Goal: Information Seeking & Learning: Learn about a topic

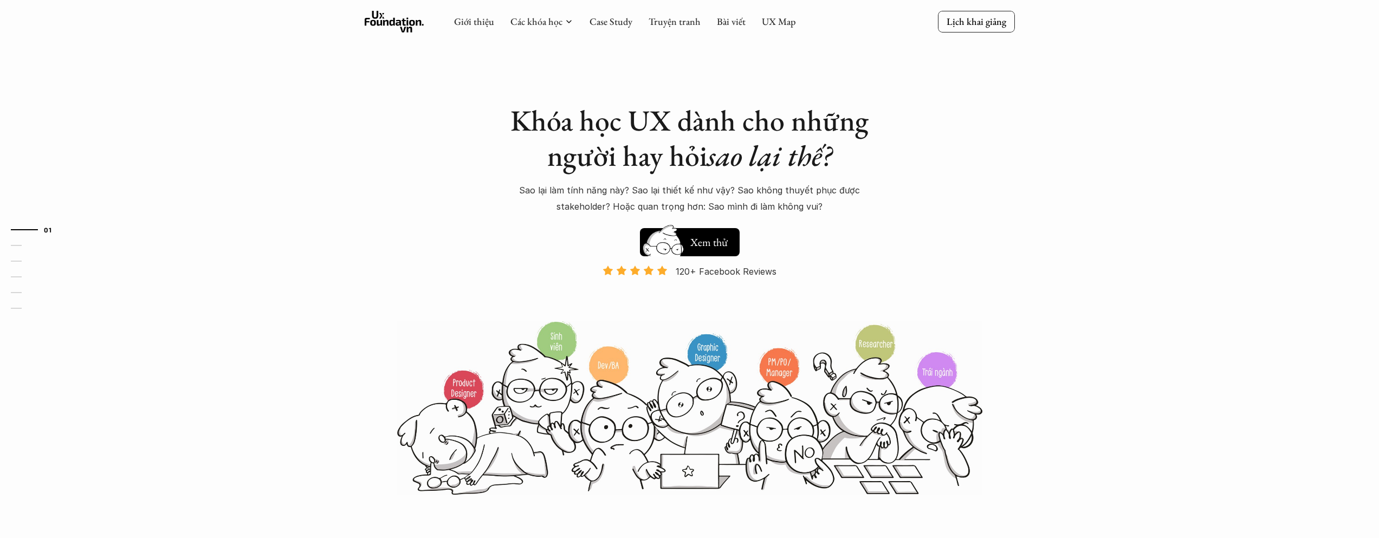
click at [379, 22] on icon at bounding box center [395, 22] width 60 height 22
click at [730, 20] on link "Bài viết" at bounding box center [731, 21] width 29 height 12
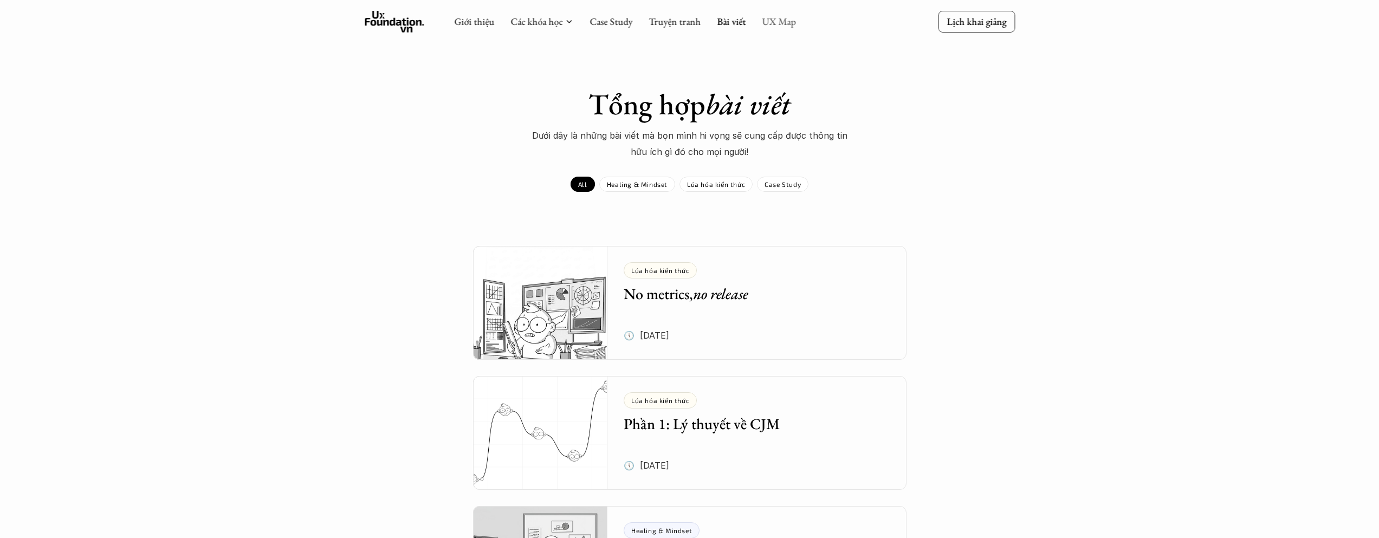
click at [789, 17] on link "UX Map" at bounding box center [779, 21] width 34 height 12
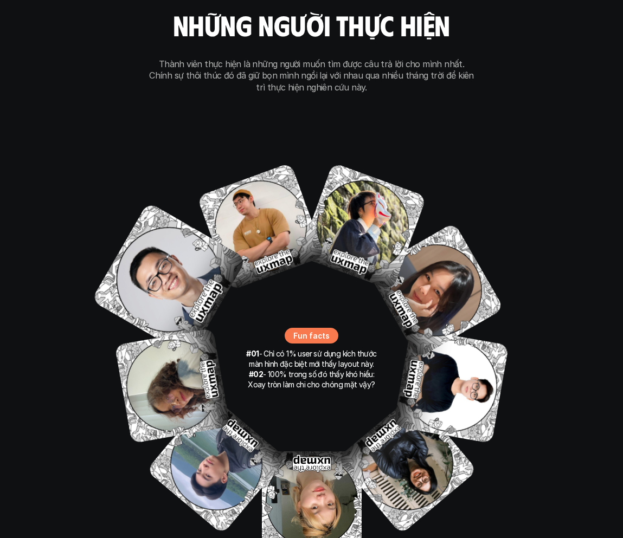
scroll to position [7190, 0]
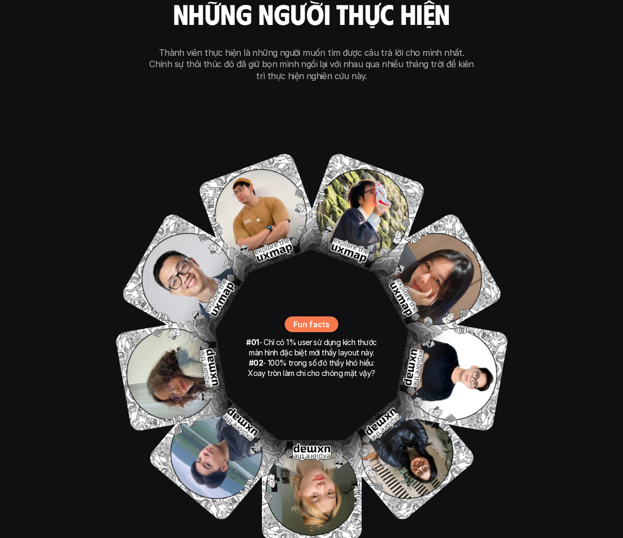
click at [55, 45] on div "our team những người thực hiện Thành viên thực hiện là những người muốn tìm đượ…" at bounding box center [312, 265] width 542 height 708
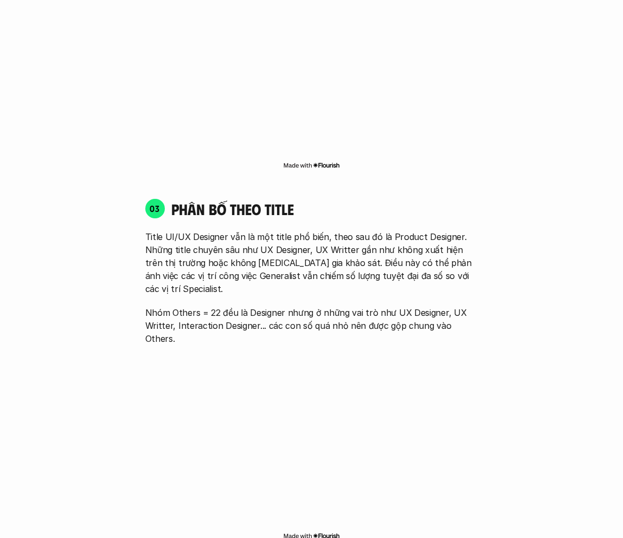
scroll to position [1552, 0]
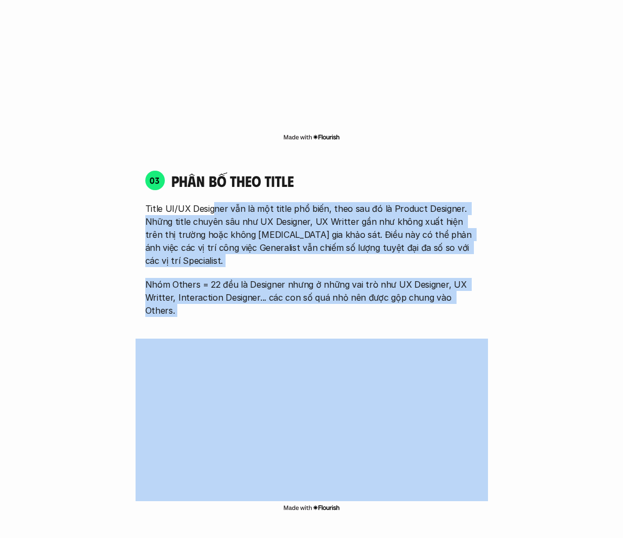
drag, startPoint x: 222, startPoint y: 197, endPoint x: 396, endPoint y: 300, distance: 202.9
click at [288, 25] on div "01 Phân bố theo background 03 nhóm ngành chính của những người [MEDICAL_DATA] g…" at bounding box center [311, 265] width 579 height 2037
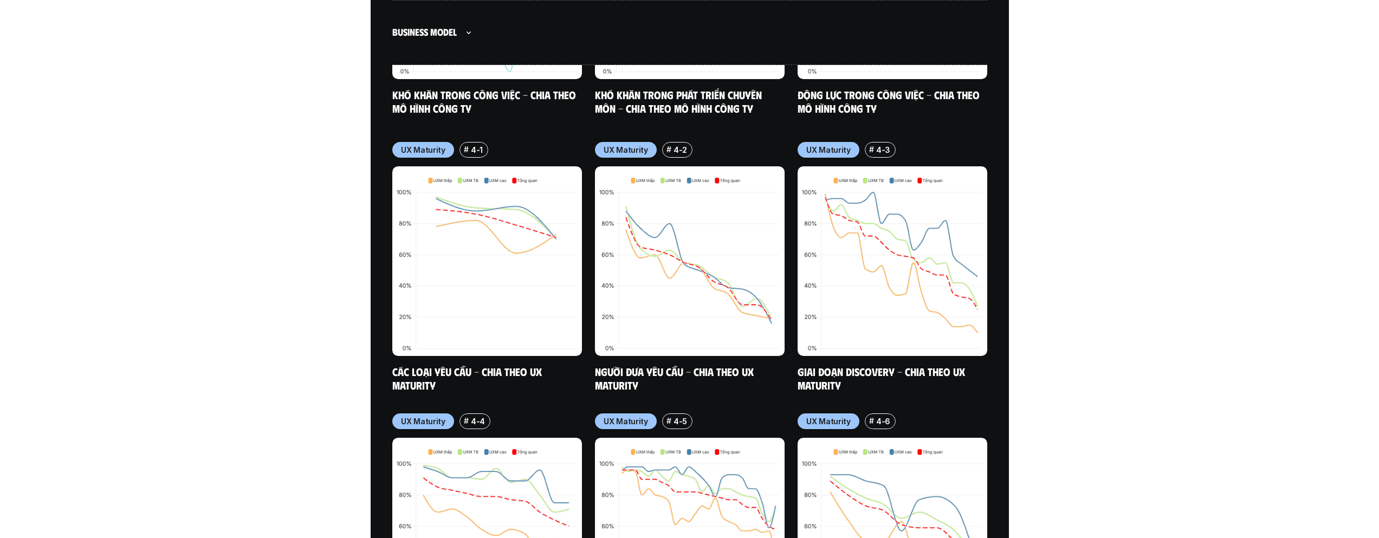
scroll to position [5042, 0]
